Goal: Navigation & Orientation: Understand site structure

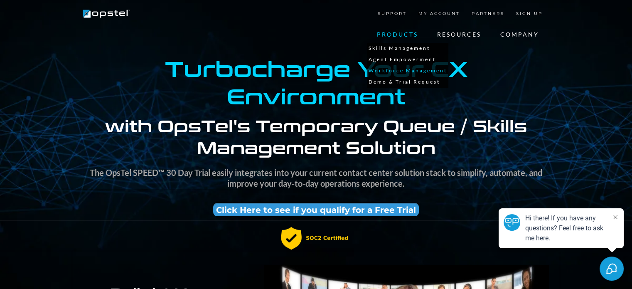
click at [400, 70] on link "Workforce Management" at bounding box center [407, 70] width 81 height 11
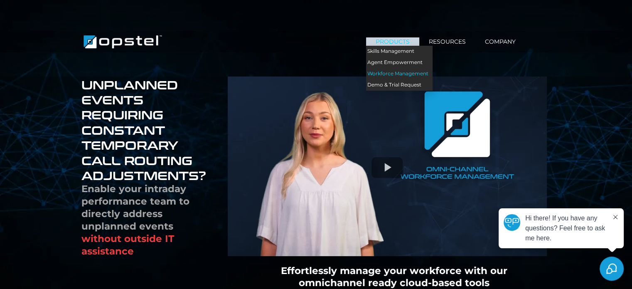
click at [382, 74] on link "Workforce Management" at bounding box center [399, 73] width 67 height 11
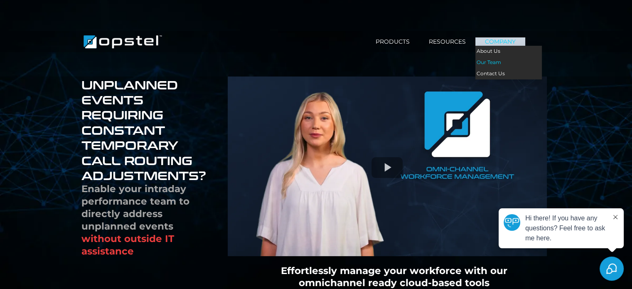
click at [490, 60] on link "Our Team" at bounding box center [508, 62] width 67 height 11
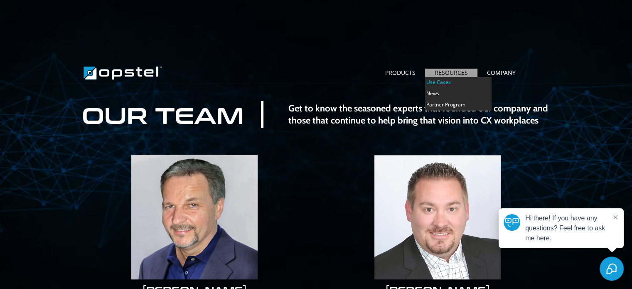
click at [437, 83] on link "Use Cases" at bounding box center [458, 82] width 67 height 11
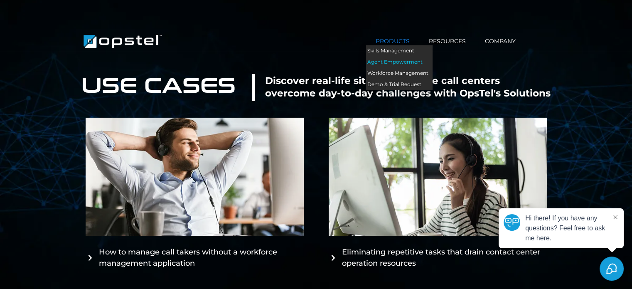
click at [397, 61] on link "Agent Empowerment" at bounding box center [399, 62] width 67 height 11
